Goal: Transaction & Acquisition: Purchase product/service

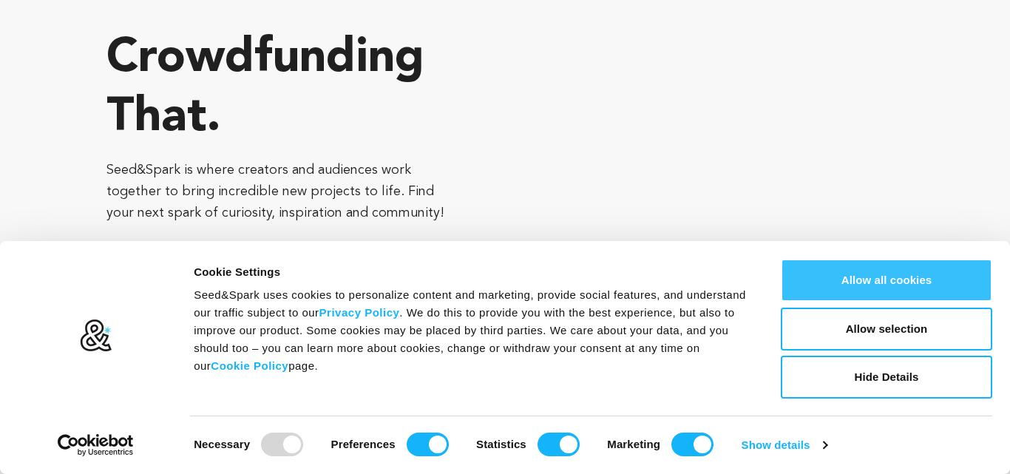
click at [855, 280] on button "Allow all cookies" at bounding box center [886, 280] width 211 height 43
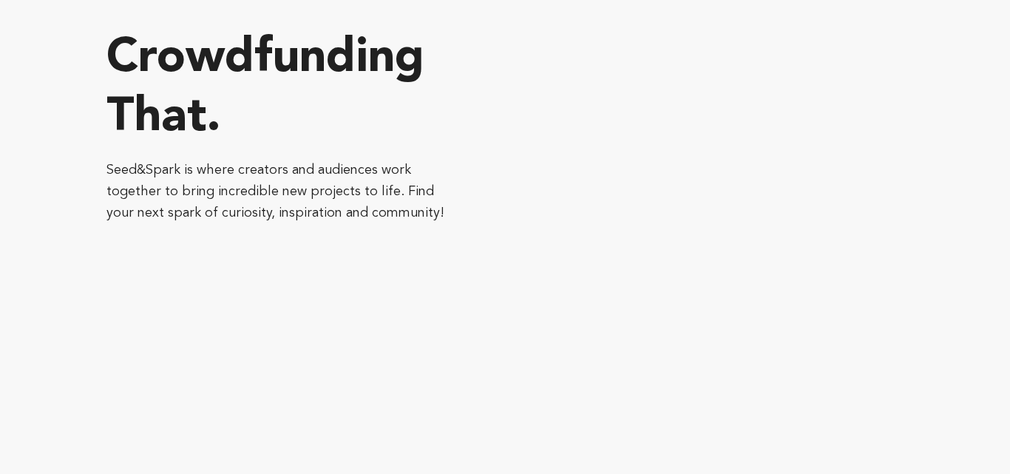
click at [407, 239] on section "Crowdfunding that . Seed&Spark is where creators and audiences work together to…" at bounding box center [557, 126] width 903 height 253
click at [373, 203] on p "Seed&Spark is where creators and audiences work together to bring incredible ne…" at bounding box center [282, 192] width 353 height 64
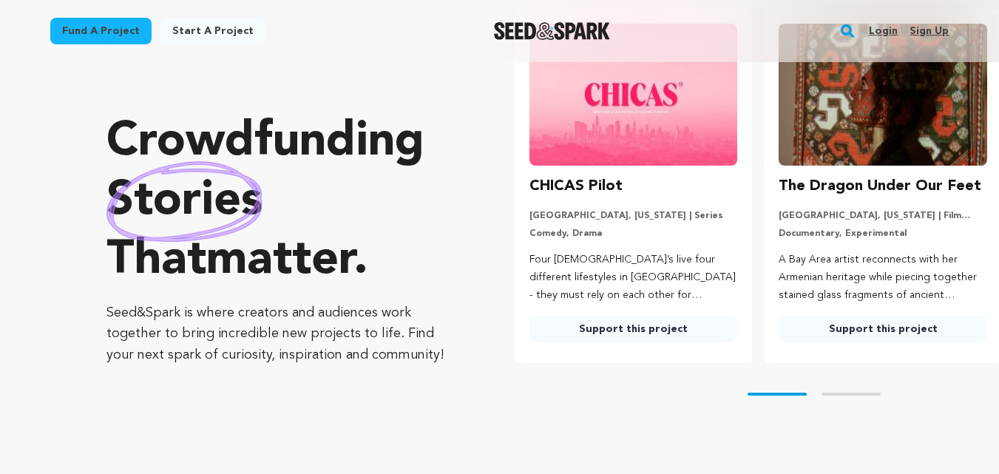
click at [660, 326] on link "Support this project" at bounding box center [633, 329] width 208 height 27
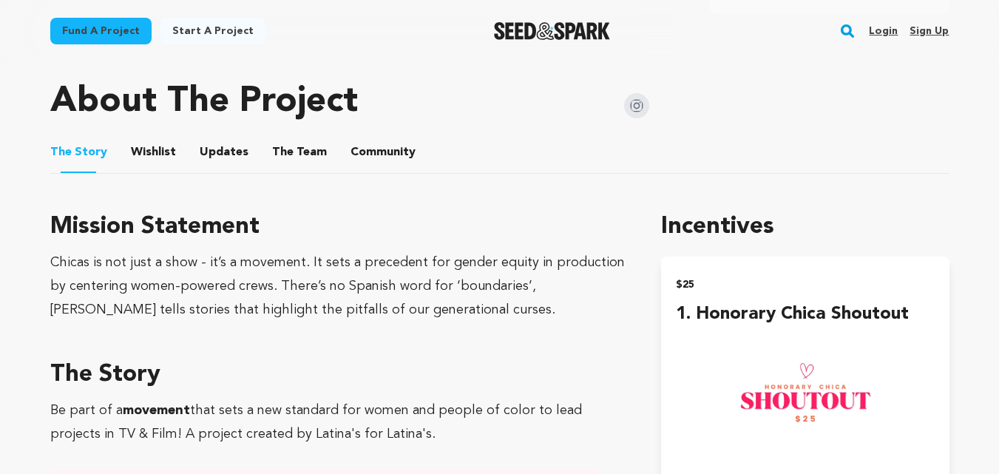
scroll to position [744, 0]
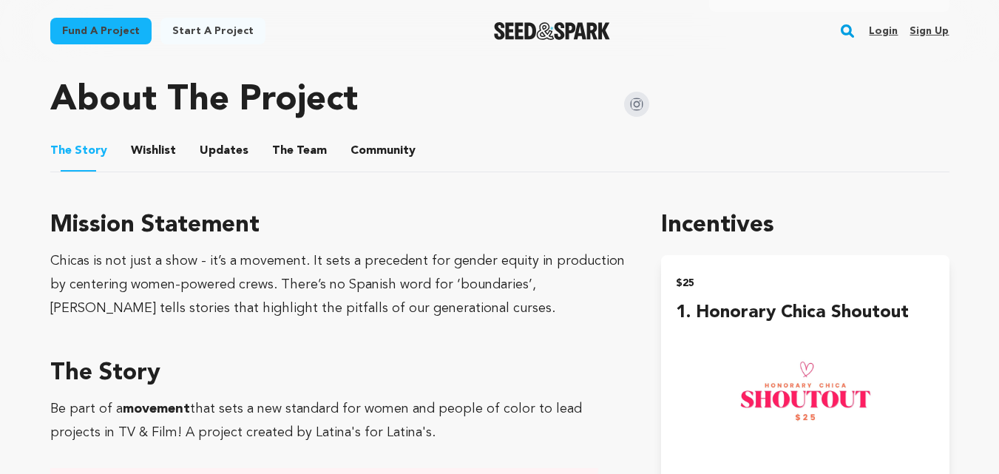
click at [158, 136] on button "Wishlist" at bounding box center [152, 153] width 35 height 35
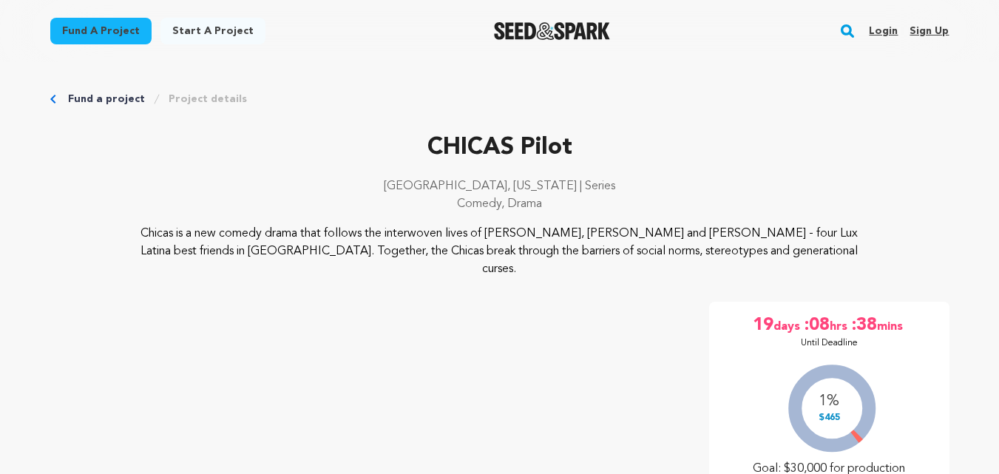
click at [51, 92] on div "Fund a project Project details" at bounding box center [499, 99] width 899 height 15
click at [54, 92] on div "Fund a project Project details" at bounding box center [499, 99] width 899 height 15
click at [53, 99] on icon "Breadcrumb" at bounding box center [53, 99] width 6 height 9
click at [76, 96] on link "Fund a project" at bounding box center [106, 99] width 77 height 15
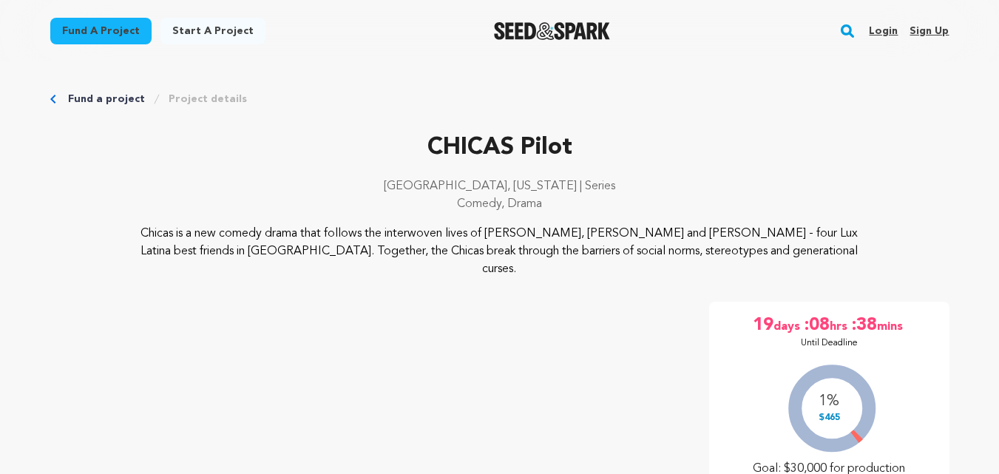
click at [55, 100] on icon "Breadcrumb" at bounding box center [53, 99] width 6 height 9
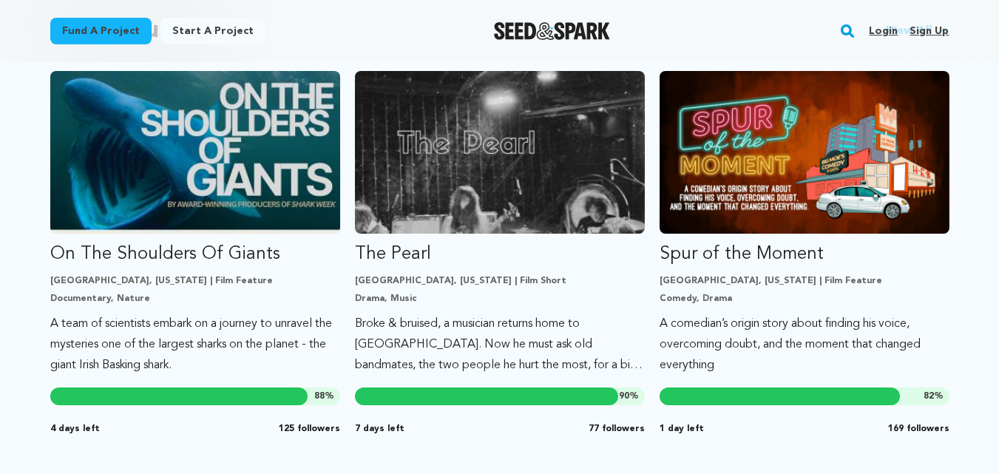
scroll to position [1306, 0]
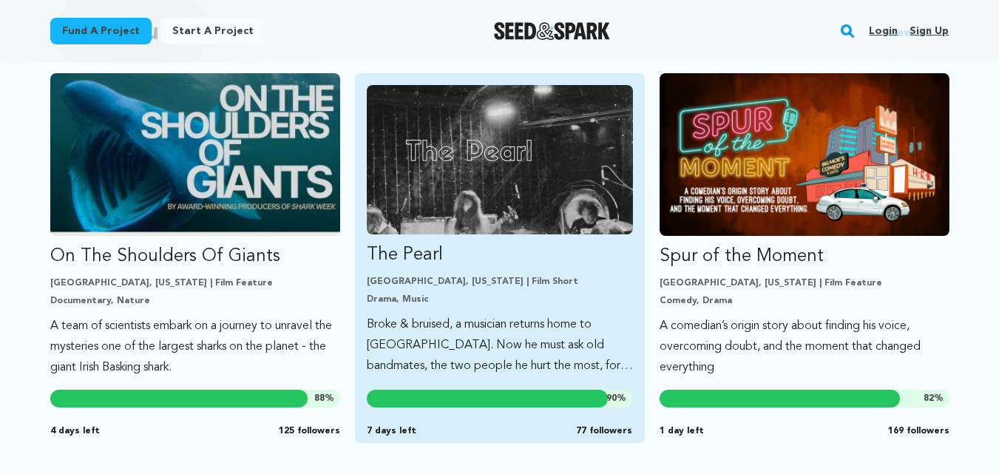
click at [481, 351] on p "Broke & bruised, a musician returns home to Atlanta. Now he must ask old bandma…" at bounding box center [500, 345] width 266 height 62
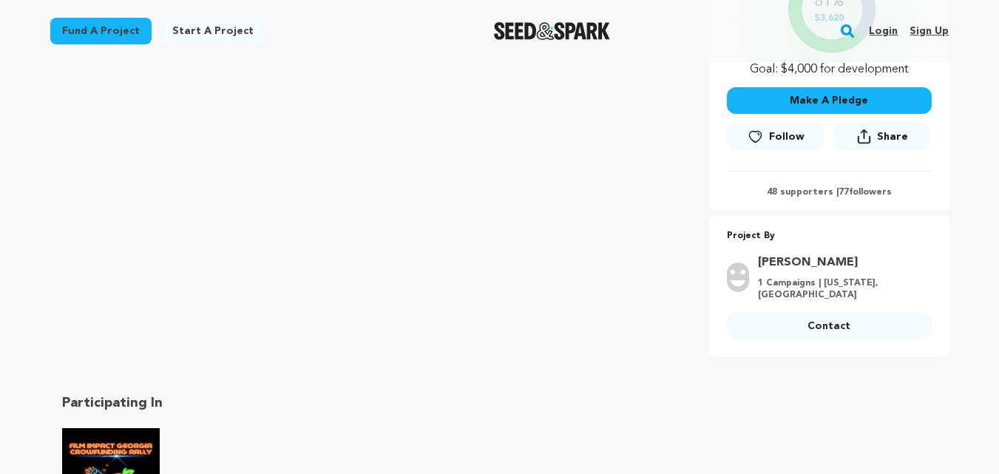
scroll to position [401, 0]
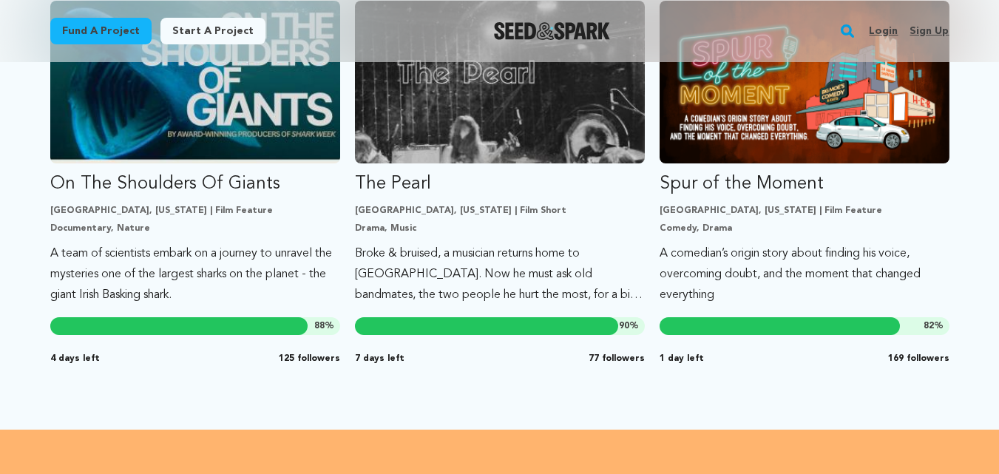
scroll to position [1378, 0]
